Goal: Navigation & Orientation: Find specific page/section

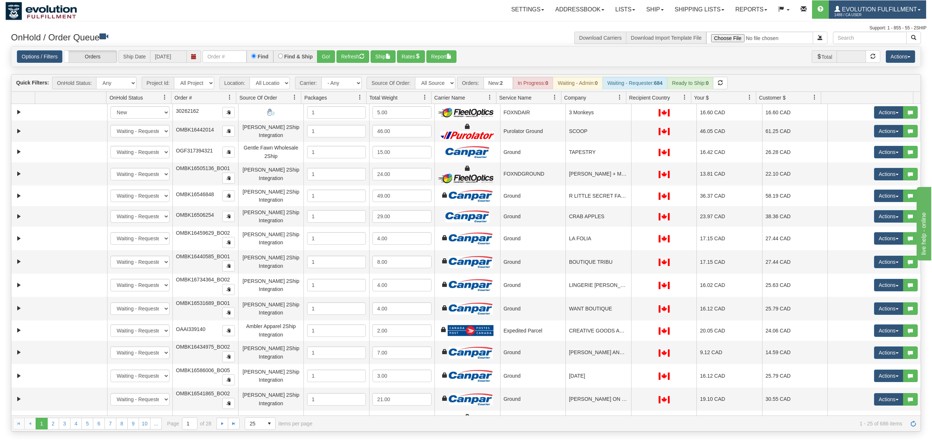
click at [856, 12] on span "1488 / CA User" at bounding box center [862, 14] width 55 height 7
drag, startPoint x: 868, startPoint y: 46, endPoint x: 888, endPoint y: 47, distance: 19.8
click at [870, 47] on span "LOG OUT" at bounding box center [877, 45] width 23 height 6
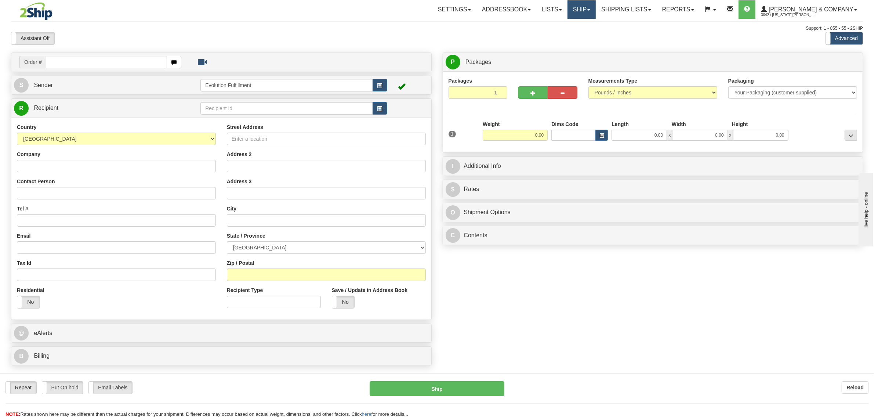
click at [596, 14] on link "Ship" at bounding box center [581, 9] width 28 height 18
click at [595, 32] on link "OnHold / Order Queue" at bounding box center [562, 35] width 66 height 10
